Goal: Information Seeking & Learning: Find specific fact

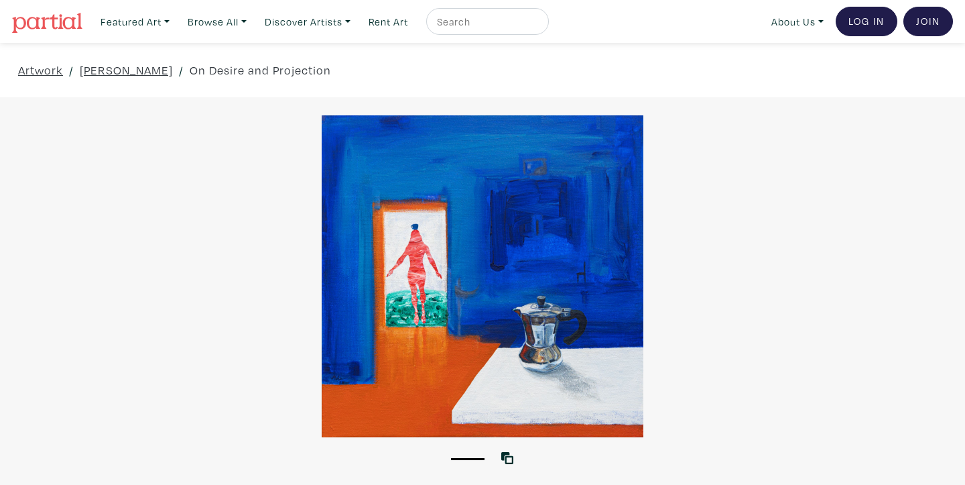
click at [489, 20] on input "text" at bounding box center [486, 21] width 101 height 17
type input "[PERSON_NAME]"
click at [539, 25] on button "submit" at bounding box center [539, 25] width 0 height 0
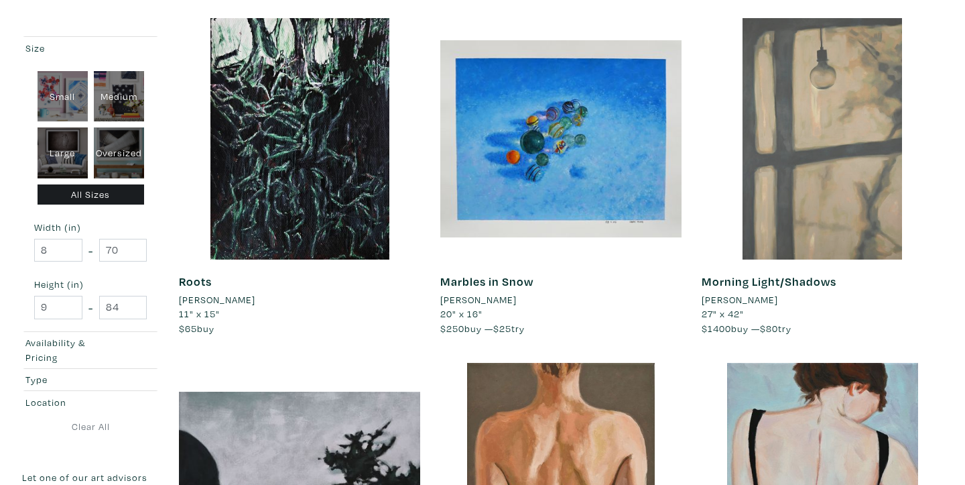
scroll to position [568, 0]
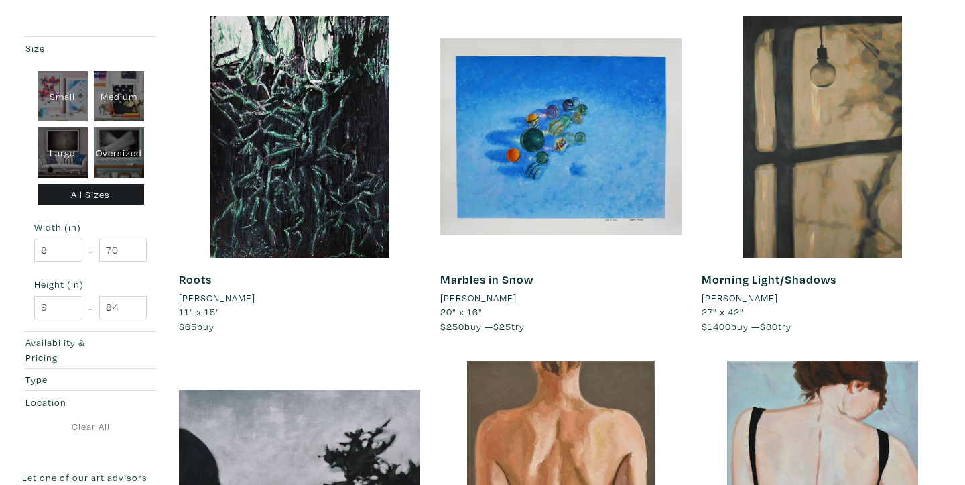
click at [771, 280] on link "Morning Light/Shadows" at bounding box center [769, 279] width 135 height 15
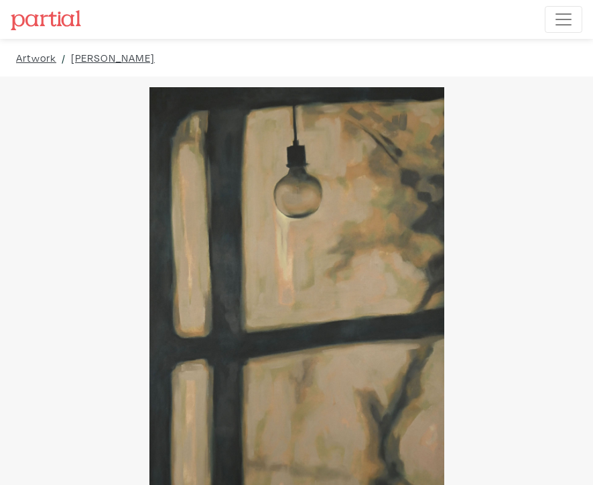
drag, startPoint x: 520, startPoint y: 189, endPoint x: 669, endPoint y: 316, distance: 195.9
